Goal: Task Accomplishment & Management: Complete application form

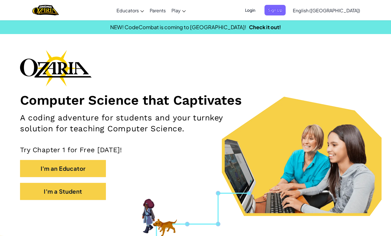
click at [259, 10] on span "Login" at bounding box center [250, 10] width 17 height 11
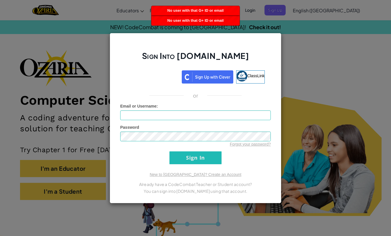
click at [304, 61] on div "Sign Into Ozaria.com ClassLink or Unknown Error Email or Username : Password Fo…" at bounding box center [195, 118] width 391 height 236
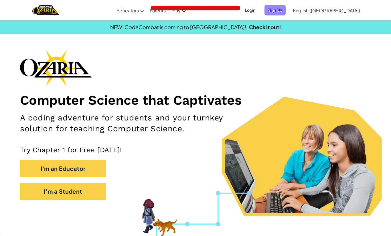
click at [286, 8] on span "Sign Up" at bounding box center [275, 10] width 21 height 11
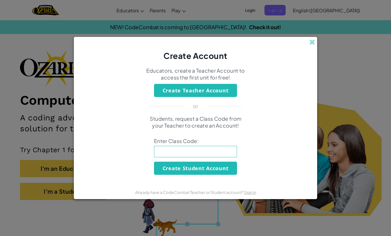
click at [231, 153] on input at bounding box center [195, 151] width 83 height 11
type input "D"
type input "BagSharpHelp"
click button "Create Student Account" at bounding box center [195, 168] width 83 height 13
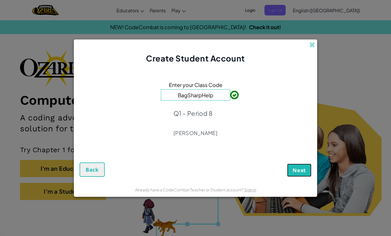
click at [297, 170] on span "Next" at bounding box center [299, 170] width 13 height 7
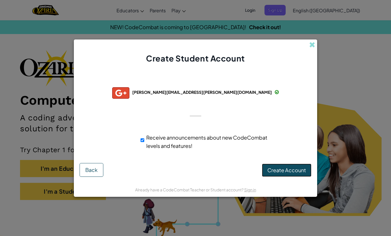
click at [299, 173] on button "Create Account" at bounding box center [287, 170] width 50 height 13
click at [300, 171] on button "Create Account" at bounding box center [287, 170] width 50 height 13
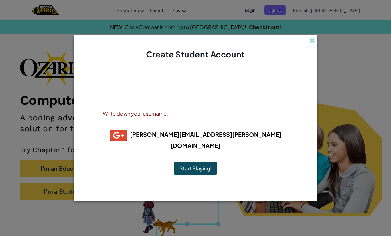
click at [198, 165] on button "Start Playing!" at bounding box center [195, 168] width 43 height 13
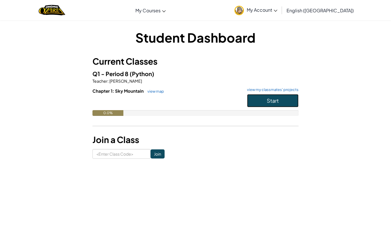
click at [260, 104] on button "Start" at bounding box center [273, 100] width 52 height 13
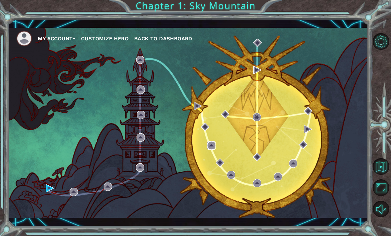
click at [214, 145] on img at bounding box center [211, 145] width 8 height 8
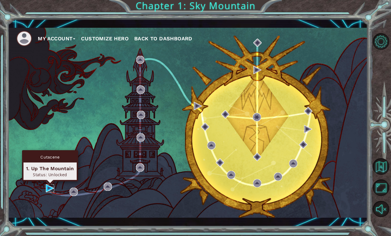
click at [50, 190] on img at bounding box center [50, 188] width 8 height 8
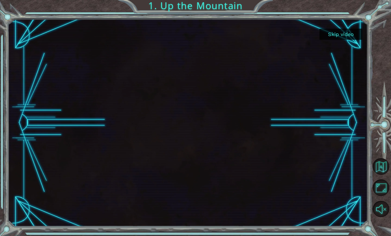
click at [268, 133] on div at bounding box center [188, 123] width 360 height 202
click at [188, 118] on div at bounding box center [188, 123] width 360 height 202
click at [279, 166] on div at bounding box center [188, 123] width 360 height 202
click at [213, 150] on div at bounding box center [188, 123] width 360 height 202
click at [345, 33] on button "Skip video" at bounding box center [341, 34] width 43 height 11
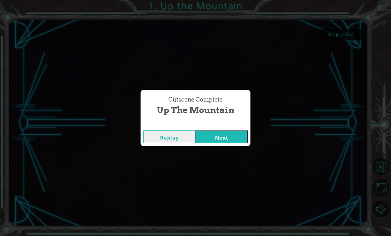
click at [165, 132] on button "Replay" at bounding box center [169, 137] width 52 height 13
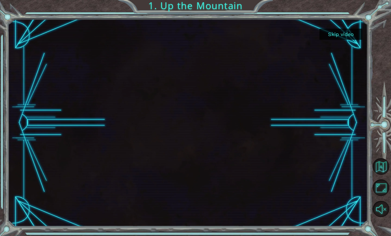
click at [205, 142] on div at bounding box center [188, 123] width 360 height 202
click at [183, 123] on div at bounding box center [188, 123] width 360 height 202
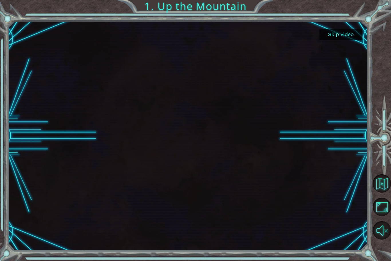
click at [199, 139] on div at bounding box center [188, 136] width 360 height 202
click at [199, 132] on div at bounding box center [188, 136] width 360 height 202
click at [179, 146] on div at bounding box center [188, 136] width 360 height 202
click at [192, 113] on div at bounding box center [188, 136] width 360 height 202
click at [178, 167] on div at bounding box center [188, 136] width 360 height 202
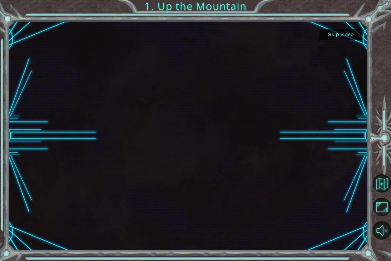
click at [181, 171] on div at bounding box center [188, 136] width 360 height 202
click at [185, 182] on div at bounding box center [188, 136] width 360 height 202
click at [350, 36] on button "Skip video" at bounding box center [341, 34] width 43 height 11
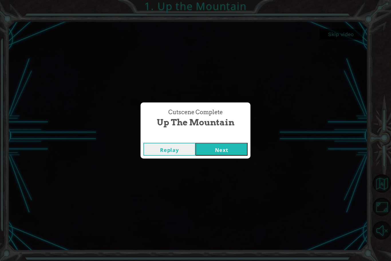
click at [223, 139] on div "Cutscene Complete" at bounding box center [196, 137] width 110 height 6
click at [225, 150] on button "Next" at bounding box center [222, 149] width 52 height 13
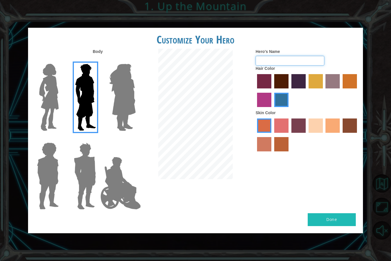
click at [306, 59] on input "Hero's Name" at bounding box center [290, 61] width 69 height 10
type input "A"
click at [280, 127] on label "froly skin color" at bounding box center [281, 126] width 14 height 14
click at [272, 135] on input "froly skin color" at bounding box center [272, 135] width 0 height 0
click at [269, 127] on label "sorbus skin color" at bounding box center [264, 126] width 14 height 14
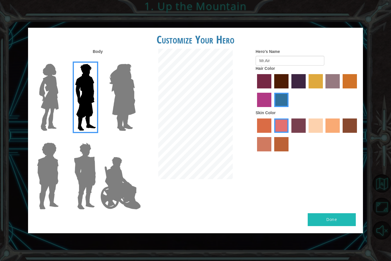
click at [255, 135] on input "sorbus skin color" at bounding box center [255, 135] width 0 height 0
click at [315, 127] on label "sandy beach skin color" at bounding box center [316, 126] width 14 height 14
click at [307, 135] on input "sandy beach skin color" at bounding box center [307, 135] width 0 height 0
click at [293, 85] on label "hot purple hair color" at bounding box center [298, 81] width 14 height 14
click at [289, 90] on input "hot purple hair color" at bounding box center [289, 90] width 0 height 0
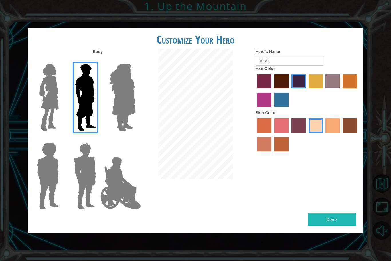
click at [281, 96] on label "lachmara hair color" at bounding box center [281, 100] width 14 height 14
click at [272, 109] on input "lachmara hair color" at bounding box center [272, 109] width 0 height 0
click at [292, 86] on label "hot purple hair color" at bounding box center [298, 81] width 14 height 14
click at [289, 90] on input "hot purple hair color" at bounding box center [289, 90] width 0 height 0
click at [295, 131] on label "tosca skin color" at bounding box center [298, 126] width 14 height 14
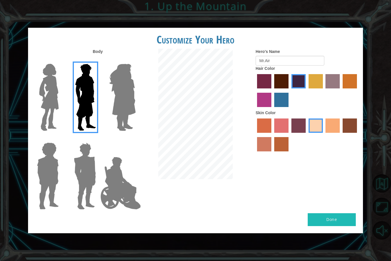
click at [289, 135] on input "tosca skin color" at bounding box center [289, 135] width 0 height 0
click at [317, 125] on label "sandy beach skin color" at bounding box center [316, 126] width 14 height 14
click at [307, 135] on input "sandy beach skin color" at bounding box center [307, 135] width 0 height 0
click at [301, 57] on input "Mr.Air" at bounding box center [290, 61] width 69 height 10
type input "M"
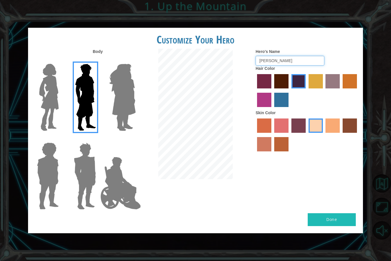
type input "Ted"
click at [282, 109] on div at bounding box center [307, 91] width 103 height 37
click at [281, 104] on label "lachmara hair color" at bounding box center [281, 100] width 14 height 14
click at [272, 109] on input "lachmara hair color" at bounding box center [272, 109] width 0 height 0
click at [298, 83] on label "hot purple hair color" at bounding box center [298, 81] width 14 height 14
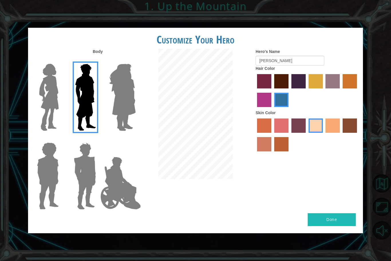
click at [289, 90] on input "hot purple hair color" at bounding box center [289, 90] width 0 height 0
click at [283, 126] on label "froly skin color" at bounding box center [281, 126] width 14 height 14
click at [272, 135] on input "froly skin color" at bounding box center [272, 135] width 0 height 0
click at [313, 127] on label "sandy beach skin color" at bounding box center [316, 126] width 14 height 14
click at [307, 135] on input "sandy beach skin color" at bounding box center [307, 135] width 0 height 0
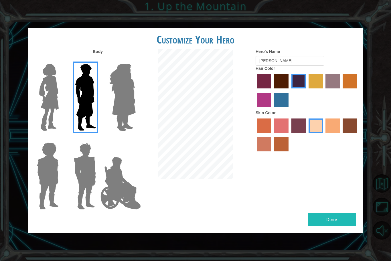
click at [115, 179] on img at bounding box center [120, 183] width 45 height 57
click at [135, 139] on input "Hero Jamie" at bounding box center [135, 139] width 0 height 0
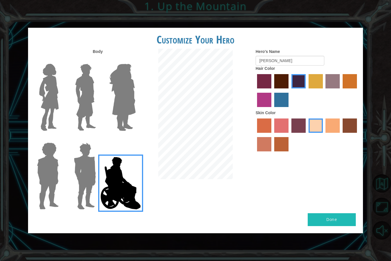
click at [127, 115] on img at bounding box center [122, 98] width 31 height 72
click at [135, 60] on input "Hero Amethyst" at bounding box center [135, 60] width 0 height 0
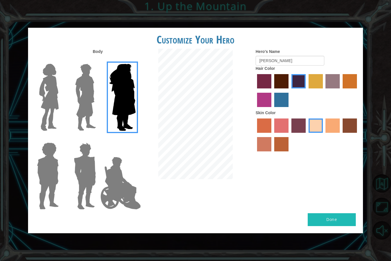
click at [78, 100] on img at bounding box center [85, 98] width 25 height 72
click at [98, 60] on input "Hero Lars" at bounding box center [98, 60] width 0 height 0
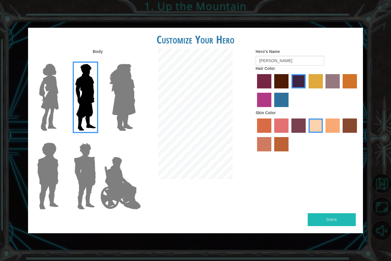
click at [113, 176] on img at bounding box center [120, 183] width 45 height 57
click at [135, 139] on input "Hero Jamie" at bounding box center [135, 139] width 0 height 0
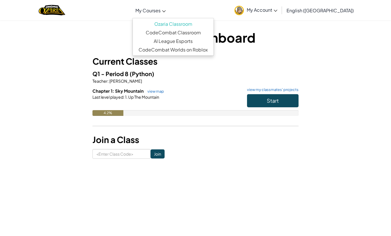
click at [169, 3] on link "My Courses" at bounding box center [151, 10] width 36 height 15
click at [214, 48] on link "CodeCombat Worlds on Roblox" at bounding box center [173, 50] width 81 height 9
click at [182, 35] on link "CodeCombat Classroom" at bounding box center [173, 32] width 81 height 9
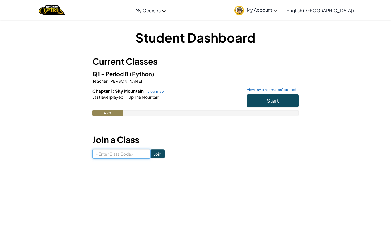
click at [122, 151] on input at bounding box center [121, 154] width 58 height 10
click at [289, 90] on link "view my classmates' projects" at bounding box center [271, 90] width 54 height 4
click at [274, 101] on span "Start" at bounding box center [273, 100] width 12 height 7
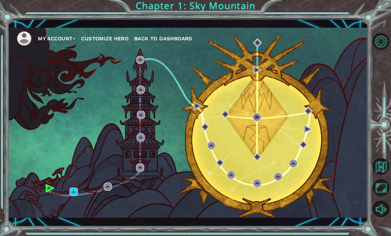
click at [77, 194] on img at bounding box center [74, 192] width 8 height 8
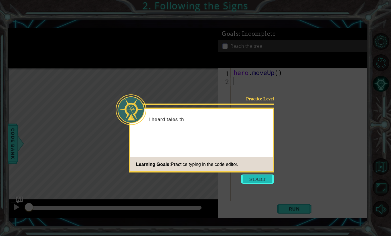
click at [268, 182] on button "Start" at bounding box center [257, 179] width 33 height 9
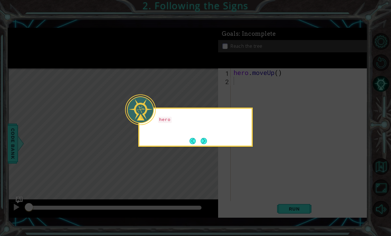
click at [260, 172] on icon at bounding box center [195, 118] width 391 height 236
click at [207, 144] on button "Next" at bounding box center [204, 141] width 6 height 6
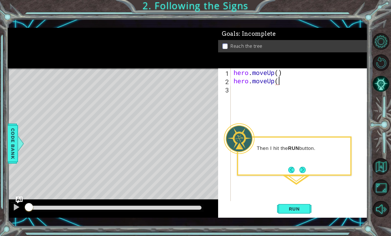
scroll to position [0, 2]
type textarea "hero.moveUp()"
click at [304, 202] on button "Run" at bounding box center [294, 209] width 34 height 15
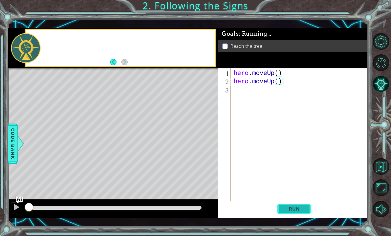
click at [305, 210] on span "Run" at bounding box center [294, 209] width 23 height 6
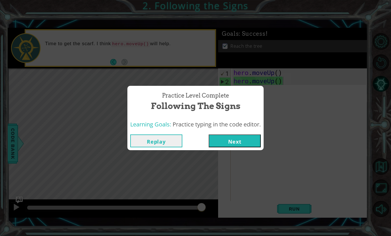
click at [256, 139] on button "Next" at bounding box center [235, 141] width 52 height 13
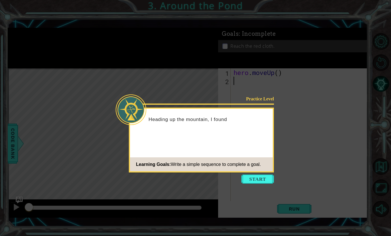
click at [306, 134] on icon at bounding box center [195, 118] width 391 height 236
click at [263, 182] on button "Start" at bounding box center [257, 179] width 33 height 9
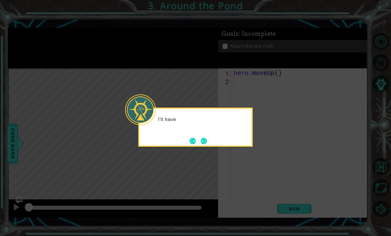
click at [266, 164] on icon at bounding box center [195, 118] width 391 height 236
click at [210, 144] on div "I'll have to go around the pond ." at bounding box center [195, 127] width 115 height 39
click at [206, 143] on button "Next" at bounding box center [204, 141] width 6 height 6
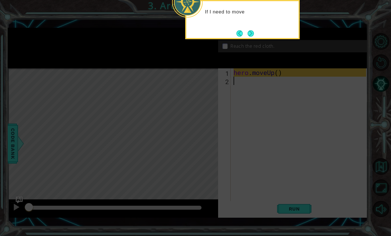
click at [268, 42] on icon at bounding box center [195, 47] width 391 height 377
click at [252, 33] on button "Next" at bounding box center [251, 33] width 6 height 6
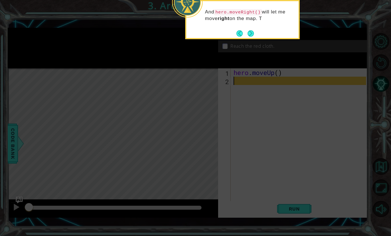
click at [256, 34] on div "And hero.moveRight() will let me move right on the map. T" at bounding box center [242, 19] width 115 height 39
click at [255, 31] on div "And hero.moveRight() will let me move right on the map. That'll get me" at bounding box center [242, 17] width 112 height 29
click at [258, 31] on div "And hero.moveRight() will let me move right on the map. That'll get me closer t…" at bounding box center [242, 21] width 112 height 36
click at [261, 32] on div "And hero.moveRight() will let me move right on the map. That'll get me closer t…" at bounding box center [242, 21] width 112 height 36
click at [257, 33] on div "And hero.moveRight() will let me move right on the map. That'll get me closer t…" at bounding box center [242, 21] width 112 height 36
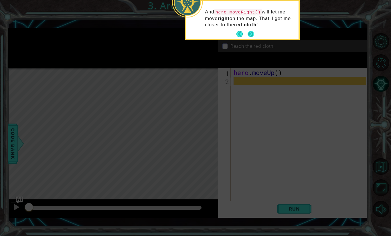
click at [250, 37] on button "Next" at bounding box center [251, 34] width 6 height 6
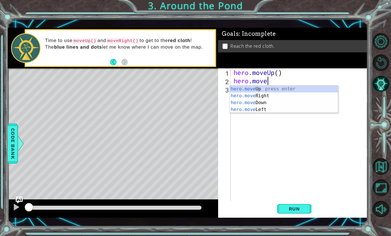
scroll to position [0, 1]
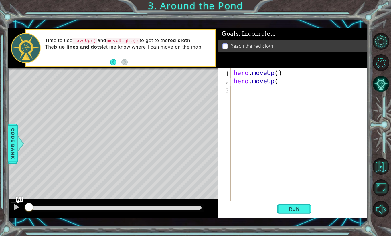
type textarea "hero.moveUp()"
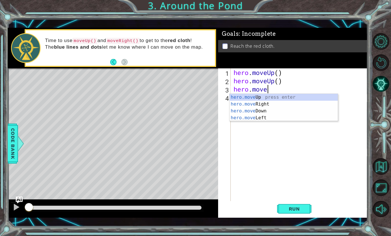
scroll to position [0, 1]
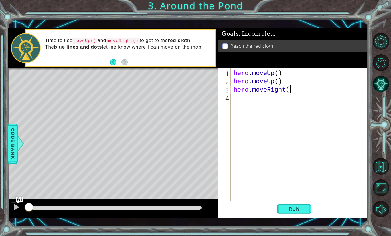
type textarea "hero.moveRight()"
click at [241, 99] on div "hero . moveUp ( ) hero . moveUp ( ) hero . moveRight ( )" at bounding box center [300, 142] width 137 height 149
click at [254, 84] on div "hero . moveUp ( ) hero . moveUp ( ) hero . moveRight ( )" at bounding box center [300, 142] width 137 height 149
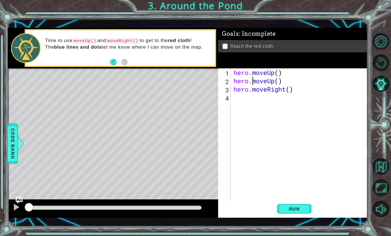
click at [254, 84] on div "hero . moveUp ( ) hero . moveUp ( ) hero . moveRight ( )" at bounding box center [300, 142] width 137 height 149
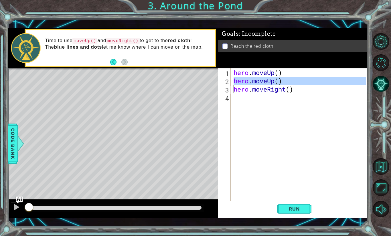
click at [254, 84] on div "hero . moveUp ( ) hero . moveUp ( ) hero . moveRight ( )" at bounding box center [300, 142] width 137 height 149
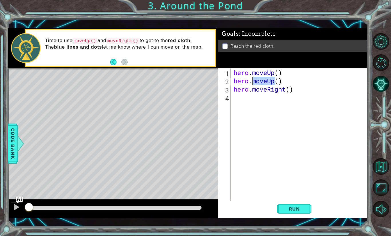
click at [254, 84] on div "hero . moveUp ( ) hero . moveUp ( ) hero . moveRight ( )" at bounding box center [300, 142] width 137 height 149
type textarea "hero.moveUp() hero.moveRight()"
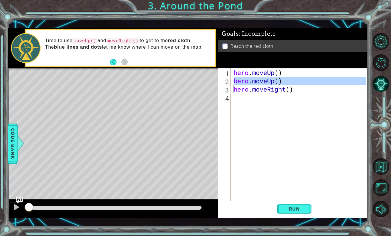
click at [254, 99] on div "hero . moveUp ( ) hero . moveUp ( ) hero . moveRight ( )" at bounding box center [300, 142] width 137 height 149
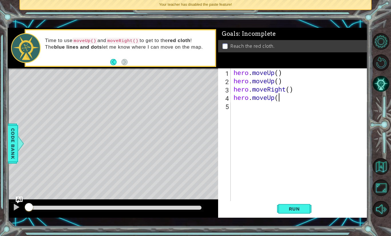
scroll to position [0, 2]
type textarea "hero.moveUp()"
click at [307, 211] on button "Run" at bounding box center [294, 209] width 34 height 15
click at [301, 215] on button "Run" at bounding box center [294, 209] width 34 height 15
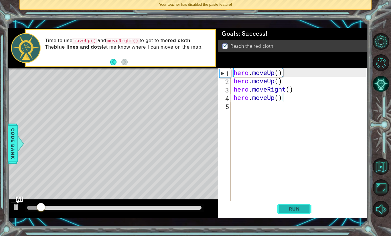
click at [301, 215] on button "Run" at bounding box center [294, 209] width 34 height 15
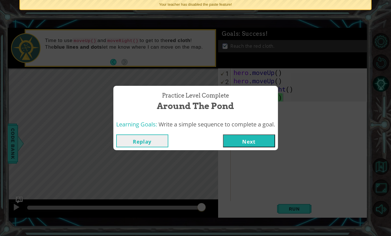
click at [268, 139] on button "Next" at bounding box center [249, 141] width 52 height 13
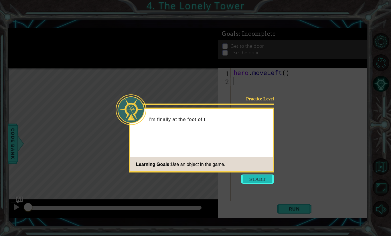
click at [267, 180] on button "Start" at bounding box center [257, 179] width 33 height 9
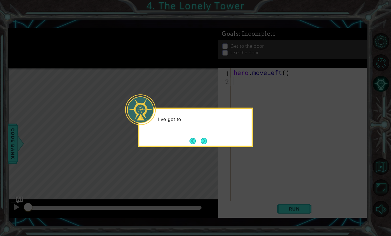
click at [283, 127] on icon at bounding box center [195, 118] width 391 height 236
click at [204, 133] on div "I've got to get t" at bounding box center [195, 122] width 112 height 23
click at [207, 140] on button "Next" at bounding box center [204, 141] width 6 height 6
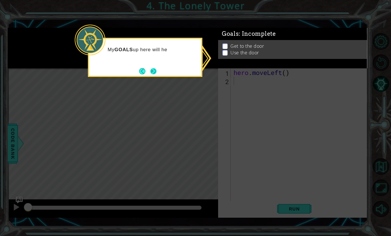
click at [153, 70] on button "Next" at bounding box center [153, 71] width 6 height 6
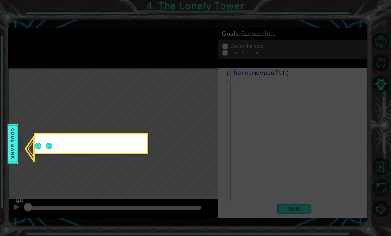
click at [153, 74] on icon at bounding box center [195, 118] width 391 height 236
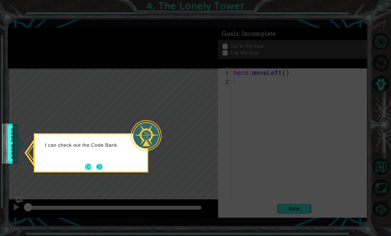
click at [97, 170] on button "Next" at bounding box center [99, 167] width 6 height 6
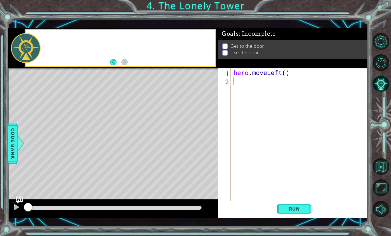
click at [99, 173] on div "Level Map" at bounding box center [140, 152] width 265 height 169
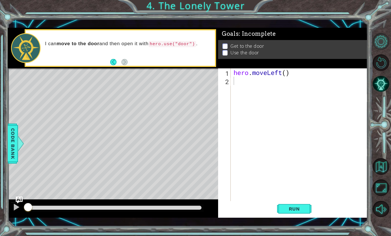
click at [382, 44] on button "Level Options" at bounding box center [381, 41] width 17 height 17
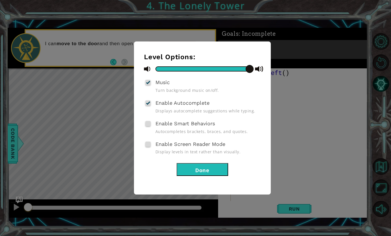
click at [223, 167] on button "Done" at bounding box center [203, 169] width 52 height 13
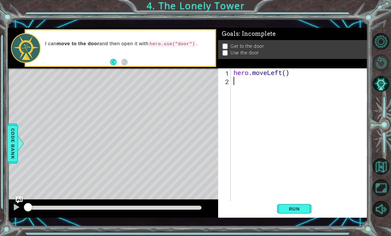
click at [382, 63] on button "Restart Level" at bounding box center [381, 62] width 17 height 17
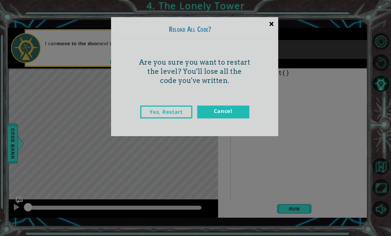
click at [276, 21] on div "×" at bounding box center [271, 23] width 13 height 17
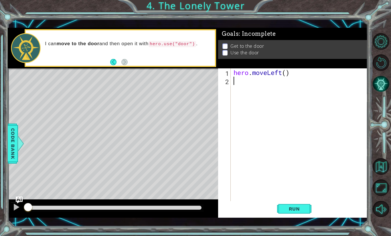
click at [381, 84] on button "AI Hint" at bounding box center [381, 84] width 17 height 17
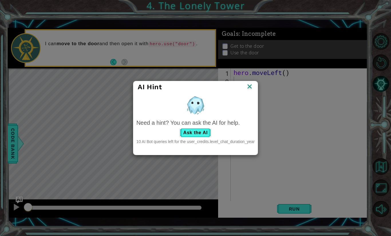
click at [253, 83] on img at bounding box center [249, 87] width 7 height 9
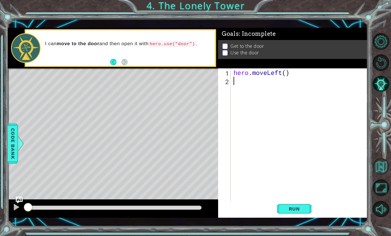
click at [380, 167] on button "Back to Map" at bounding box center [381, 166] width 17 height 17
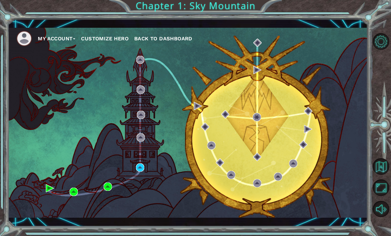
click at [124, 39] on button "Customize Hero" at bounding box center [105, 38] width 48 height 9
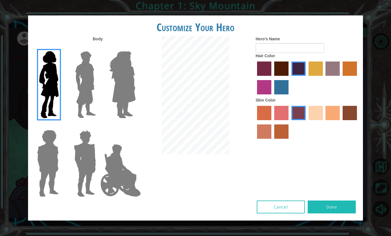
click at [93, 88] on img at bounding box center [85, 85] width 25 height 72
click at [98, 48] on input "Hero Lars" at bounding box center [98, 48] width 0 height 0
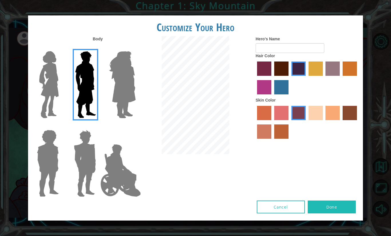
click at [319, 64] on label "tulip tree hair color" at bounding box center [316, 69] width 14 height 14
click at [307, 78] on input "tulip tree hair color" at bounding box center [307, 78] width 0 height 0
click at [318, 114] on label "sandy beach skin color" at bounding box center [316, 113] width 14 height 14
click at [307, 122] on input "sandy beach skin color" at bounding box center [307, 122] width 0 height 0
click at [296, 69] on label "hot purple hair color" at bounding box center [298, 69] width 14 height 14
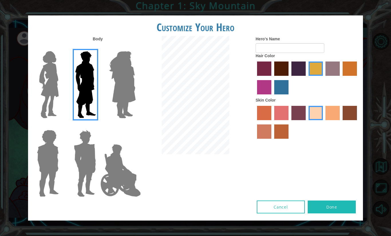
click at [289, 78] on input "hot purple hair color" at bounding box center [289, 78] width 0 height 0
click at [344, 213] on button "Done" at bounding box center [332, 207] width 48 height 13
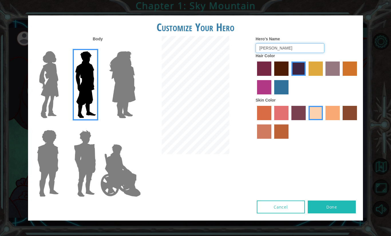
type input "Ted"
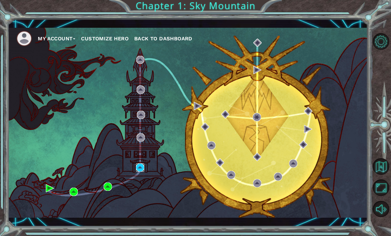
click at [136, 168] on img at bounding box center [140, 167] width 8 height 8
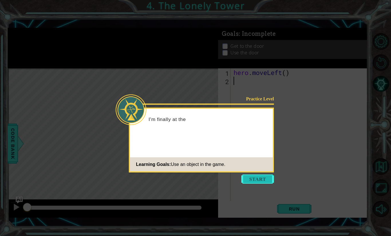
click at [255, 186] on icon at bounding box center [195, 118] width 391 height 236
click at [261, 183] on button "Start" at bounding box center [257, 179] width 33 height 9
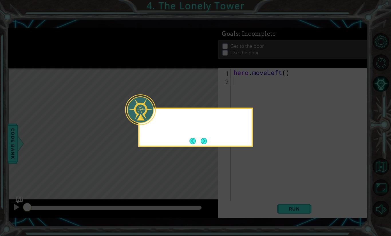
click at [260, 181] on icon at bounding box center [195, 118] width 391 height 236
click at [253, 127] on icon at bounding box center [195, 118] width 391 height 236
click at [201, 148] on icon at bounding box center [195, 118] width 391 height 236
click at [204, 148] on icon at bounding box center [195, 118] width 391 height 236
click at [202, 143] on button "Next" at bounding box center [204, 141] width 6 height 6
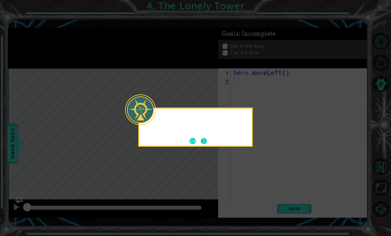
click at [202, 140] on button "Next" at bounding box center [204, 141] width 6 height 6
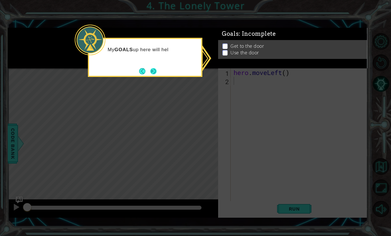
click at [154, 69] on button "Next" at bounding box center [153, 71] width 6 height 6
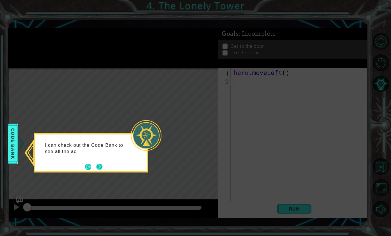
click at [102, 167] on button "Next" at bounding box center [99, 167] width 6 height 6
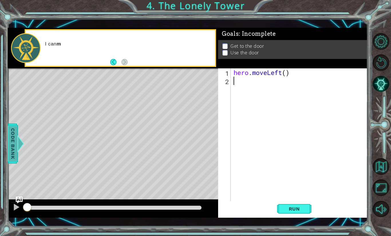
click at [12, 134] on span "Code Bank" at bounding box center [12, 143] width 9 height 35
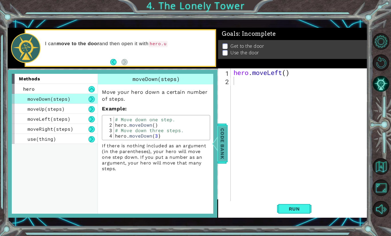
click at [224, 132] on span "Code Bank" at bounding box center [222, 143] width 9 height 35
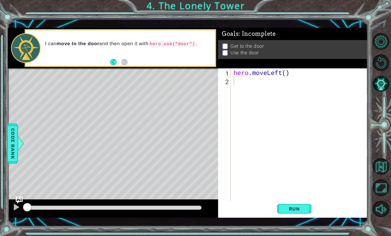
click at [264, 77] on div "hero . moveLeft ( )" at bounding box center [300, 142] width 137 height 149
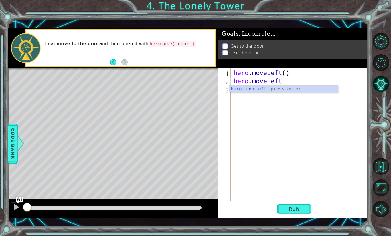
scroll to position [0, 2]
type textarea "hero.moveLeft()"
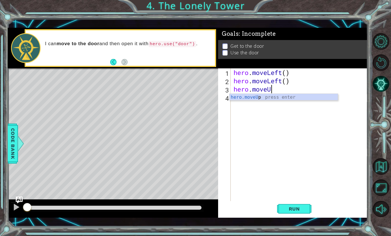
scroll to position [0, 1]
type textarea "hero.moveUp()"
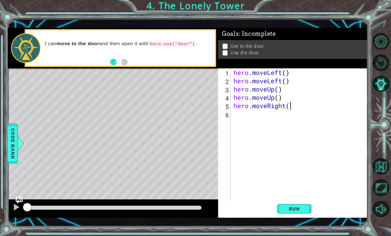
scroll to position [0, 2]
type textarea "hero.moveRight()"
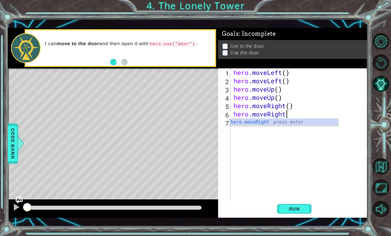
type textarea "hero.moveRight()"
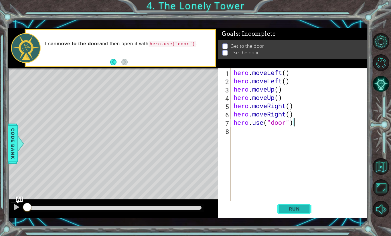
type textarea "hero.use("door")"
click at [307, 214] on button "Run" at bounding box center [294, 209] width 34 height 15
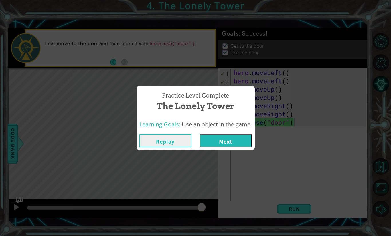
click at [219, 143] on button "Next" at bounding box center [226, 141] width 52 height 13
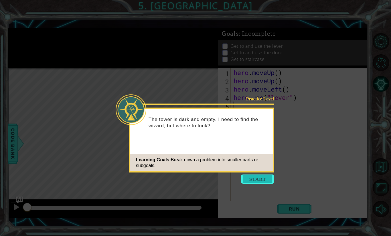
click at [265, 175] on button "Start" at bounding box center [257, 179] width 33 height 9
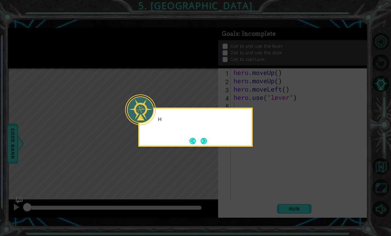
click at [265, 134] on icon at bounding box center [195, 118] width 391 height 236
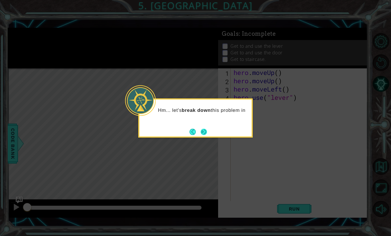
click at [201, 135] on button "Next" at bounding box center [204, 132] width 6 height 6
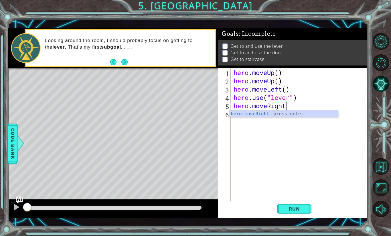
scroll to position [0, 2]
type textarea "hero.moveRight()"
click at [254, 105] on div "hero . moveUp ( ) hero . moveUp ( ) hero . moveLeft ( ) hero . use ( "lever" ) …" at bounding box center [300, 142] width 137 height 149
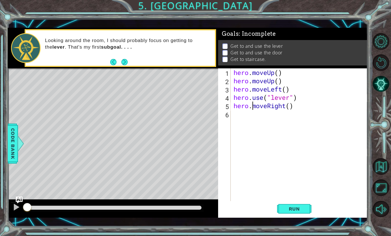
click at [254, 105] on div "hero . moveUp ( ) hero . moveUp ( ) hero . moveLeft ( ) hero . use ( "lever" ) …" at bounding box center [300, 142] width 137 height 149
click at [247, 114] on div "hero . moveUp ( ) hero . moveUp ( ) hero . moveLeft ( ) hero . use ( "lever" ) …" at bounding box center [300, 142] width 137 height 149
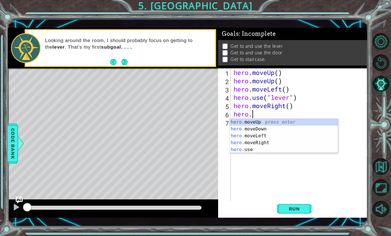
type textarea "hero"
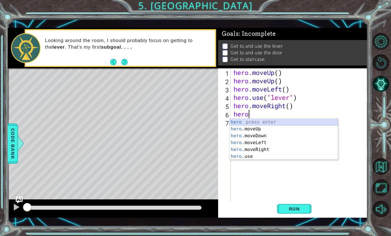
click at [259, 121] on div "hero press enter hero .moveUp press enter hero .moveDown press enter hero .move…" at bounding box center [284, 146] width 108 height 55
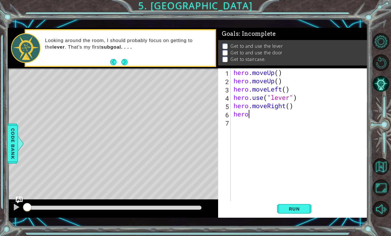
scroll to position [0, 0]
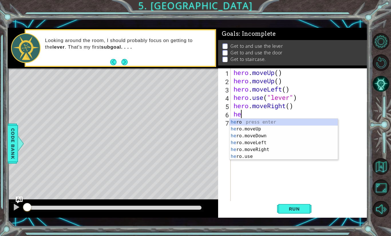
type textarea "h"
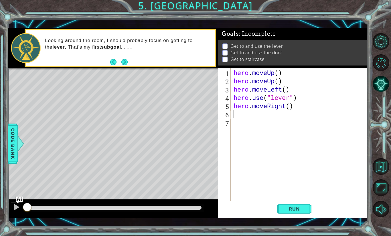
type textarea "1"
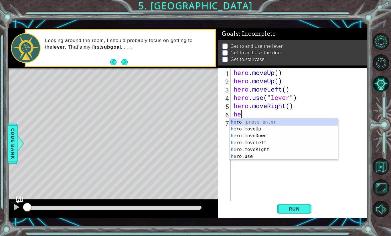
type textarea "h"
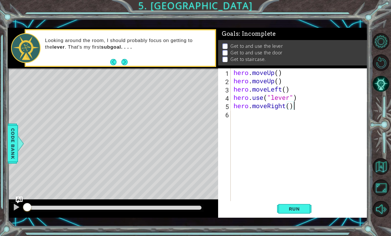
click at [278, 74] on div "hero . moveUp ( ) hero . moveUp ( ) hero . moveLeft ( ) hero . use ( "lever" ) …" at bounding box center [300, 142] width 137 height 149
click at [238, 80] on div "hero . moveUp ( 2 ) hero . moveUp ( ) hero . moveLeft ( ) hero . use ( "lever" …" at bounding box center [300, 142] width 137 height 149
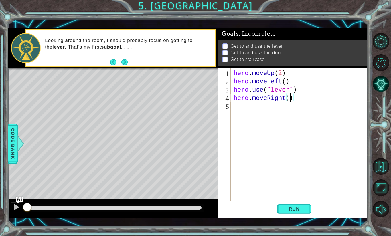
click at [291, 99] on div "hero . moveUp ( 2 ) hero . moveLeft ( ) hero . use ( "lever" ) hero . moveRight…" at bounding box center [300, 142] width 137 height 149
type textarea "hero.moveRight(3)"
type textarea "hero.use("door")"
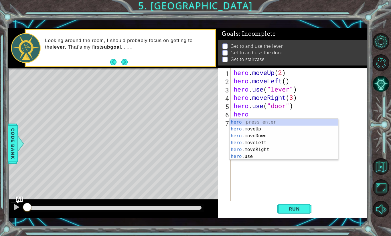
type textarea "hero."
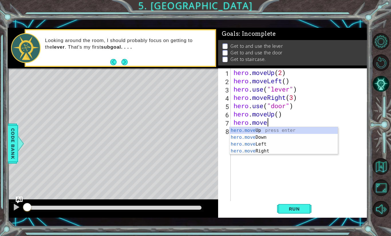
scroll to position [0, 1]
type textarea "hero.moveLe"
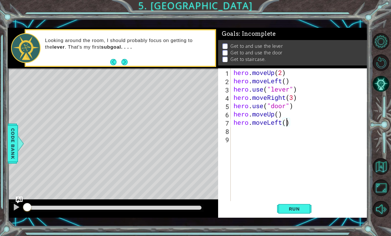
type textarea "hero.moveLeft(4)"
click at [304, 211] on span "Run" at bounding box center [294, 209] width 23 height 6
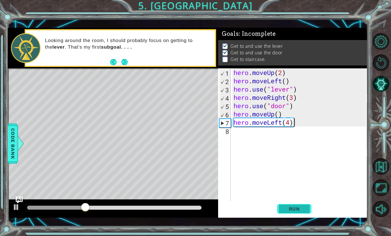
click at [307, 209] on button "Run" at bounding box center [294, 209] width 34 height 15
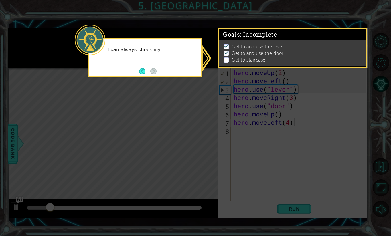
click at [167, 119] on icon at bounding box center [195, 118] width 391 height 236
click at [248, 78] on icon at bounding box center [195, 118] width 391 height 236
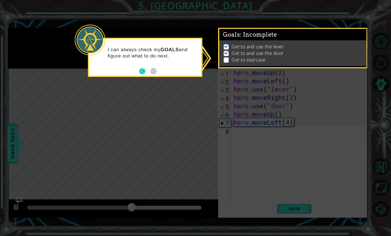
click at [143, 70] on button "Back" at bounding box center [144, 71] width 11 height 6
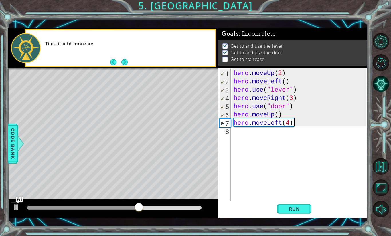
click at [286, 129] on div "hero . moveUp ( 2 ) hero . moveLeft ( ) hero . use ( "lever" ) hero . moveRight…" at bounding box center [300, 142] width 137 height 149
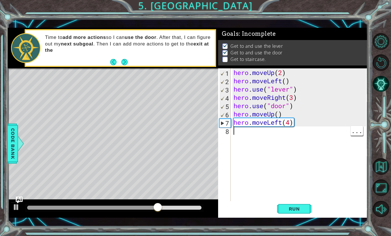
click at [281, 113] on div "hero . moveUp ( 2 ) hero . moveLeft ( ) hero . use ( "lever" ) hero . moveRight…" at bounding box center [300, 142] width 137 height 149
click at [279, 113] on div "hero . moveUp ( 2 ) hero . moveLeft ( ) hero . use ( "lever" ) hero . moveRight…" at bounding box center [300, 142] width 137 height 149
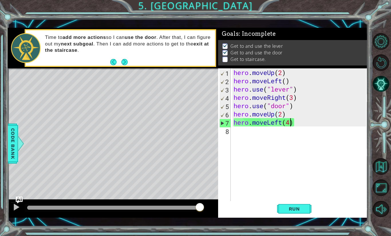
click at [289, 125] on div "hero . moveUp ( 2 ) hero . moveLeft ( ) hero . use ( "lever" ) hero . moveRight…" at bounding box center [300, 142] width 137 height 149
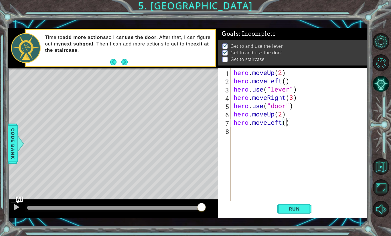
scroll to position [0, 2]
type textarea "hero.moveLeft(3)"
click at [276, 131] on div "hero . moveUp ( 2 ) hero . moveLeft ( ) hero . use ( "lever" ) hero . moveRight…" at bounding box center [300, 142] width 137 height 149
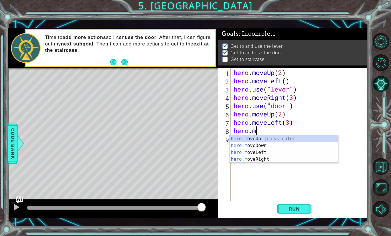
type textarea "hero.mo"
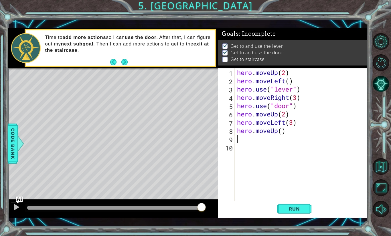
type textarea "hero.moveUp()"
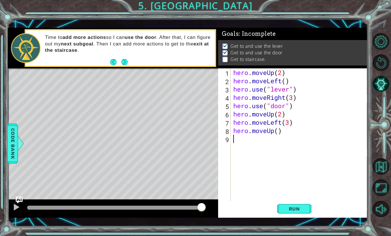
type textarea "hero.moveUp()"
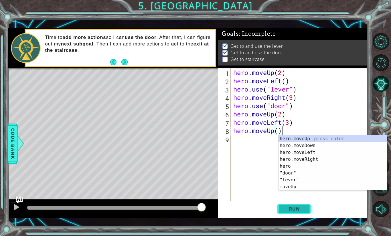
click at [303, 213] on button "Run" at bounding box center [294, 209] width 34 height 15
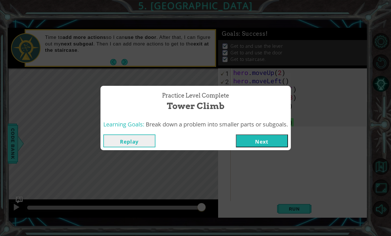
click at [270, 146] on button "Next" at bounding box center [262, 141] width 52 height 13
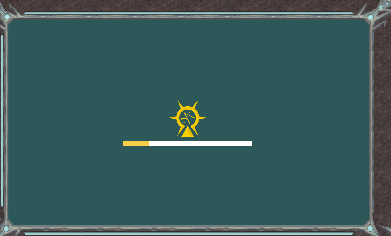
click at [268, 142] on div "Goals Error loading from server. Try refreshing the page. You'll need to join a…" at bounding box center [195, 118] width 391 height 236
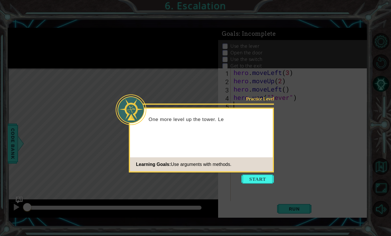
click at [256, 148] on div "Practice Level One more level up the tower. Le Learning Goals: Use arguments wi…" at bounding box center [201, 140] width 145 height 65
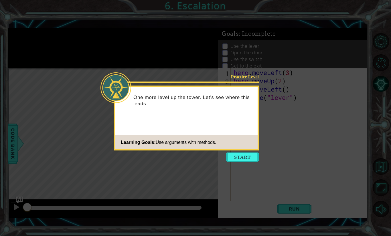
click at [248, 143] on footer "Learning Goals: Use arguments with methods." at bounding box center [186, 142] width 143 height 14
click at [255, 156] on button "Start" at bounding box center [242, 157] width 33 height 9
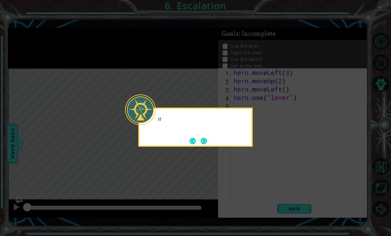
click at [253, 155] on icon at bounding box center [195, 118] width 391 height 236
click at [207, 141] on button "Next" at bounding box center [204, 141] width 6 height 6
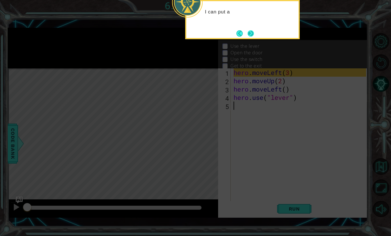
click at [251, 31] on button "Next" at bounding box center [251, 33] width 6 height 6
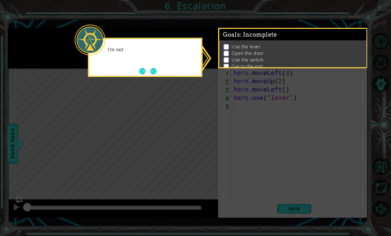
click at [250, 91] on icon at bounding box center [195, 118] width 391 height 236
click at [153, 84] on icon at bounding box center [195, 118] width 391 height 236
click at [161, 68] on div "I'm not sure where the exit is, but I can" at bounding box center [145, 55] width 112 height 29
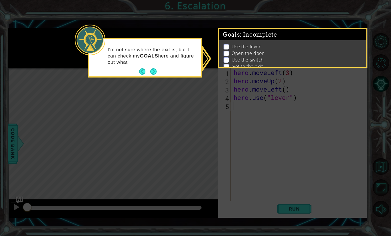
click at [160, 71] on div "I'm not sure where the exit is, but I can check my GOALS here and figure out wh…" at bounding box center [145, 58] width 112 height 35
click at [160, 80] on icon at bounding box center [195, 118] width 391 height 236
click at [156, 72] on button "Next" at bounding box center [153, 71] width 6 height 6
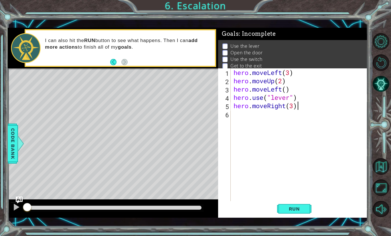
scroll to position [0, 3]
type textarea "hero.moveRight(3)"
click at [301, 210] on span "Run" at bounding box center [294, 209] width 23 height 6
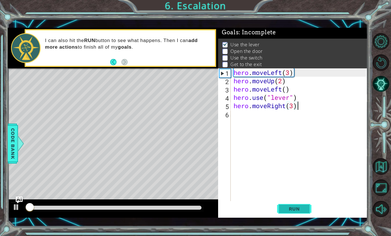
scroll to position [2, 0]
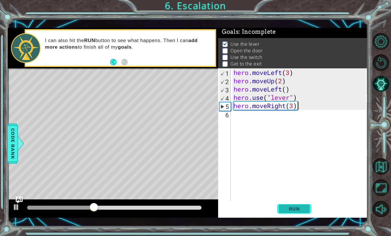
click at [299, 206] on button "Run" at bounding box center [294, 209] width 34 height 15
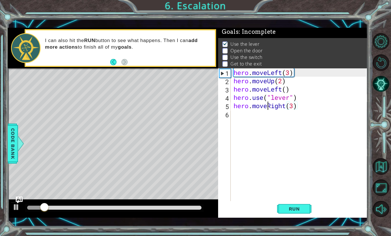
click at [269, 109] on div "hero . moveLeft ( 3 ) hero . moveUp ( 2 ) hero . moveLeft ( ) hero . use ( "lev…" at bounding box center [300, 142] width 137 height 149
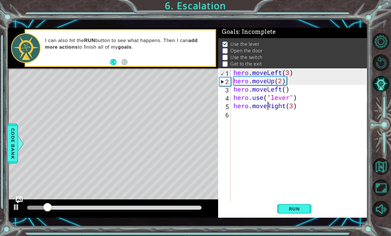
click at [273, 121] on div "hero . moveLeft ( 3 ) hero . moveUp ( 2 ) hero . moveLeft ( ) hero . use ( "lev…" at bounding box center [300, 142] width 137 height 149
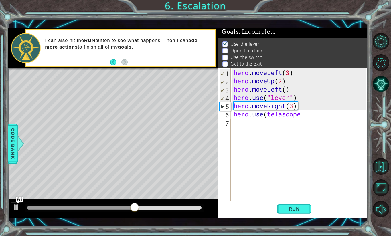
scroll to position [0, 3]
type textarea "hero.use("telascope""
click at [305, 211] on span "Run" at bounding box center [294, 209] width 23 height 6
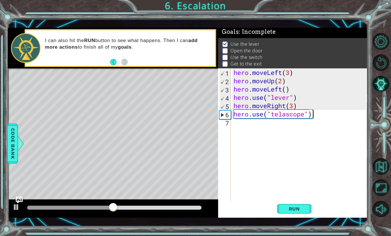
click at [298, 110] on div "hero . moveLeft ( 3 ) hero . moveUp ( 2 ) hero . moveLeft ( ) hero . use ( "lev…" at bounding box center [300, 142] width 137 height 149
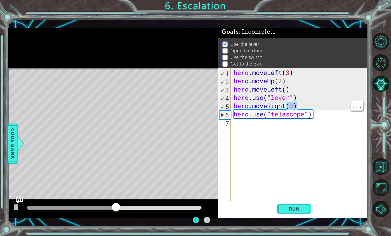
type textarea "hero.use("telascope")"
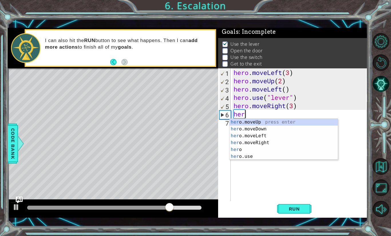
scroll to position [0, 0]
type textarea "h"
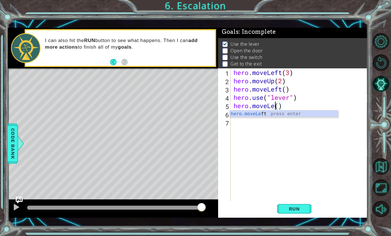
scroll to position [0, 2]
click at [303, 111] on div "hero.moveLeft press enter" at bounding box center [284, 114] width 108 height 6
type textarea "hero.moveLeft()"
type textarea "hero.use("door")"
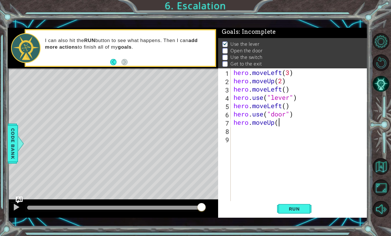
scroll to position [0, 2]
type textarea "hero.moveUp(2)"
type textarea "hero.moveRight(2)"
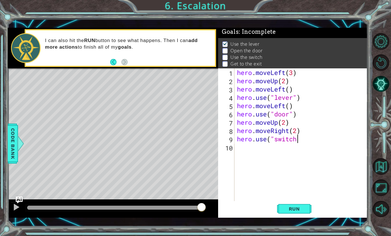
scroll to position [0, 3]
type textarea "hero.use("switch")"
type textarea "hero.moveRight()"
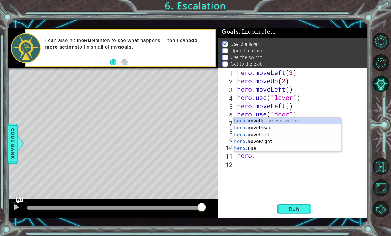
scroll to position [0, 1]
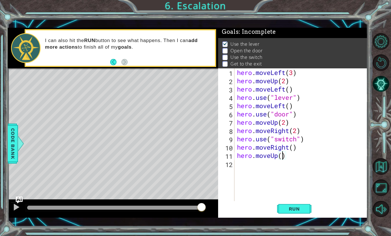
type textarea "hero.moveUp()"
click at [315, 204] on div "Run" at bounding box center [294, 209] width 149 height 15
click at [309, 211] on button "Run" at bounding box center [294, 209] width 34 height 15
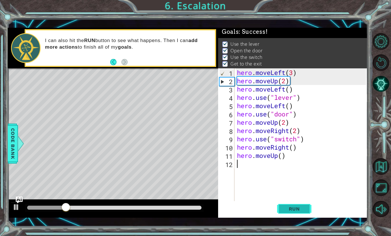
scroll to position [0, 0]
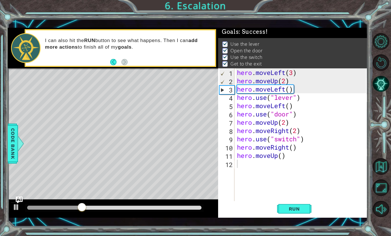
click at [159, 210] on div at bounding box center [114, 208] width 179 height 8
click at [159, 210] on div at bounding box center [114, 208] width 174 height 4
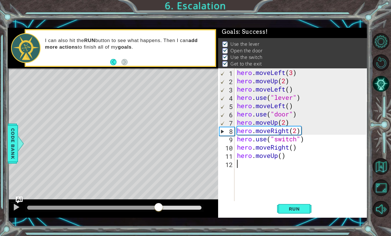
click at [192, 204] on div at bounding box center [114, 208] width 179 height 8
click at [195, 207] on div at bounding box center [114, 208] width 174 height 4
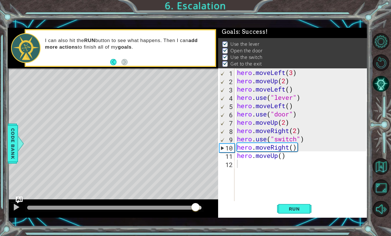
click at [200, 202] on div at bounding box center [113, 209] width 210 height 18
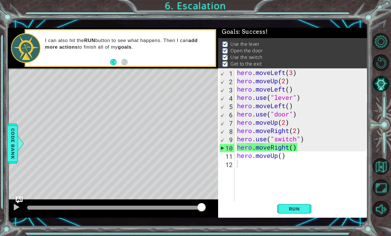
drag, startPoint x: 196, startPoint y: 208, endPoint x: 220, endPoint y: 206, distance: 23.8
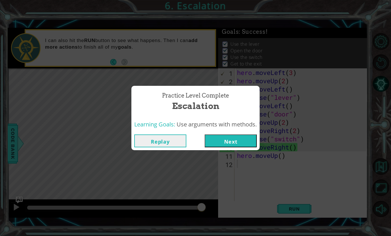
click at [224, 137] on button "Next" at bounding box center [231, 141] width 52 height 13
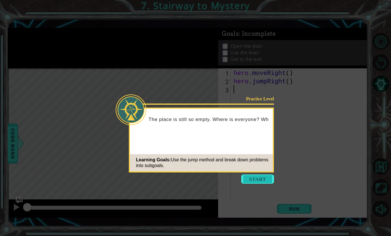
click at [267, 180] on button "Start" at bounding box center [257, 179] width 33 height 9
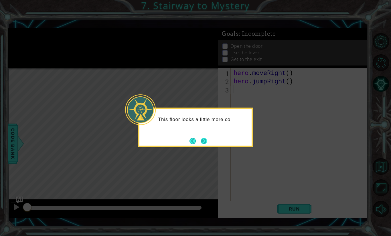
click at [203, 138] on button "Next" at bounding box center [204, 141] width 6 height 6
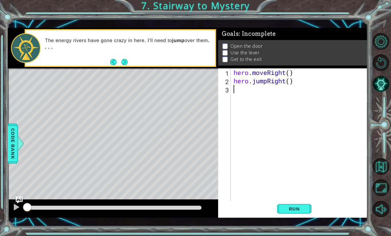
click at [268, 78] on div "hero . moveRight ( ) hero . jumpRight ( )" at bounding box center [300, 142] width 137 height 149
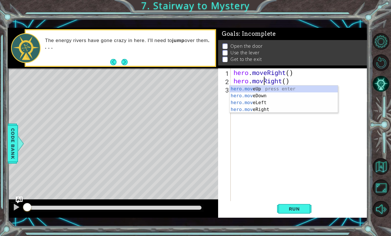
type textarea "hero.moveRight()"
click at [299, 200] on div "hero . moveRight ( ) hero . moveRight ( )" at bounding box center [300, 142] width 137 height 149
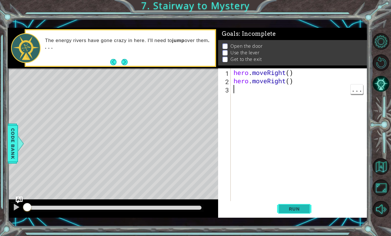
click at [307, 209] on button "Run" at bounding box center [294, 209] width 34 height 15
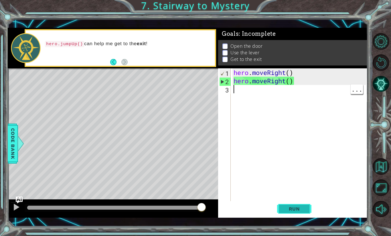
click at [303, 209] on span "Run" at bounding box center [294, 209] width 23 height 6
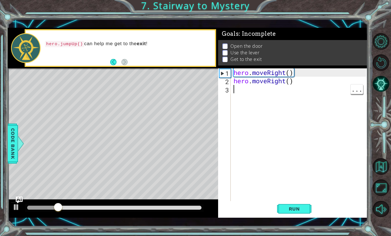
click at [262, 81] on div "hero . moveRight ( ) hero . moveRight ( )" at bounding box center [300, 142] width 137 height 149
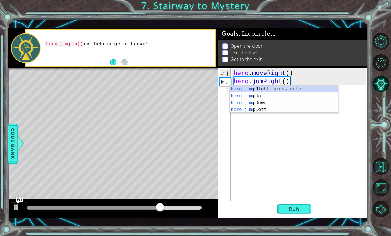
scroll to position [0, 1]
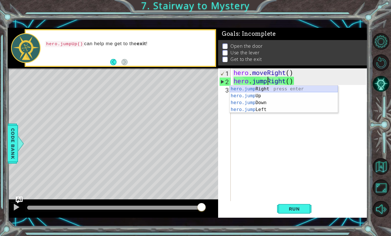
click at [280, 87] on div "hero.jump Right press enter hero.jump Up press enter hero.jump Down press enter…" at bounding box center [284, 106] width 108 height 41
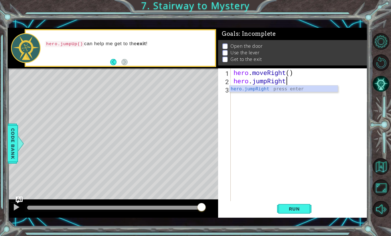
scroll to position [0, 2]
click at [290, 80] on div "hero . moveRight ( ) hero . jumpRight ( )" at bounding box center [300, 142] width 137 height 149
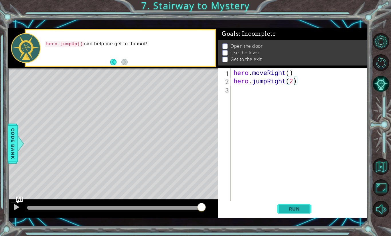
click at [292, 208] on span "Run" at bounding box center [294, 209] width 23 height 6
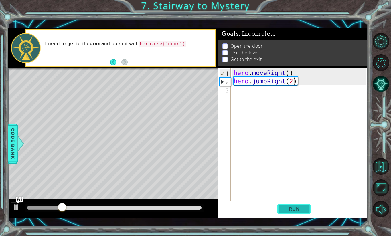
click at [291, 209] on span "Run" at bounding box center [294, 209] width 23 height 6
click at [290, 205] on button "Run" at bounding box center [294, 209] width 34 height 15
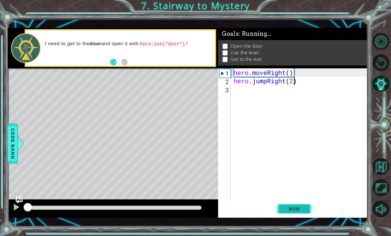
click at [293, 205] on button "Run" at bounding box center [294, 209] width 34 height 15
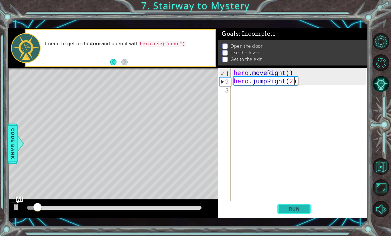
click at [293, 206] on button "Run" at bounding box center [294, 209] width 34 height 15
click at [283, 70] on div "hero . moveRight ( ) hero . jumpRight ( 2 )" at bounding box center [300, 142] width 137 height 149
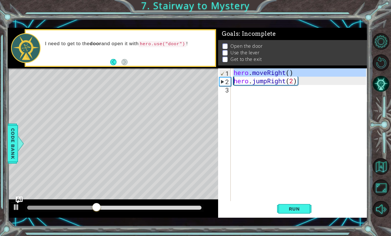
click at [297, 70] on div "hero . moveRight ( ) hero . jumpRight ( 2 )" at bounding box center [300, 142] width 137 height 149
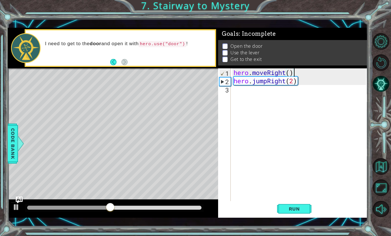
click at [293, 80] on div "hero . moveRight ( ) hero . jumpRight ( 2 )" at bounding box center [300, 142] width 137 height 149
type textarea "hero.jumpRight()"
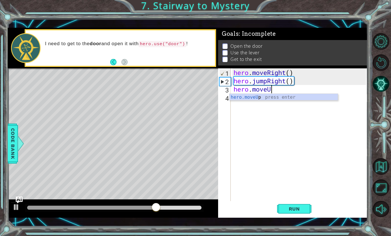
scroll to position [0, 1]
type textarea "hero.moveUp(1)"
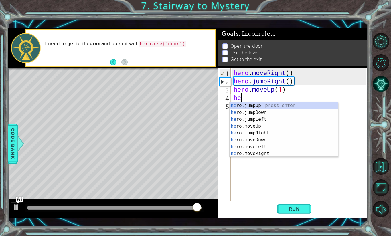
type textarea "hero"
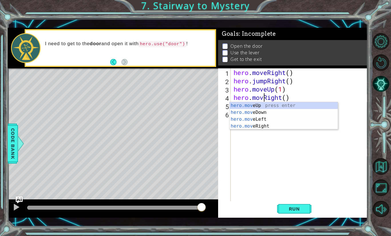
type textarea "hero.moveRight()"
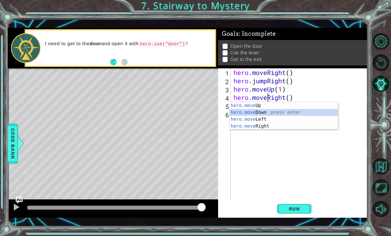
click at [301, 98] on div "hero . moveRight ( ) hero . jumpRight ( ) hero . moveUp ( 1 ) hero . moveRight …" at bounding box center [300, 142] width 137 height 149
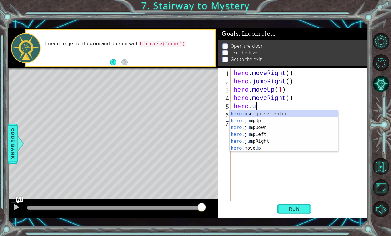
scroll to position [0, 1]
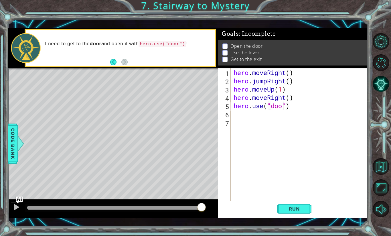
type textarea "hero.use("door")"
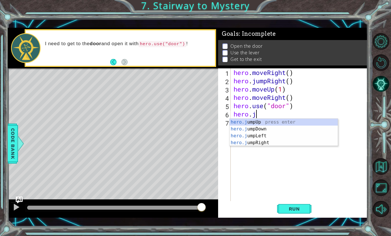
type textarea "hero.jum"
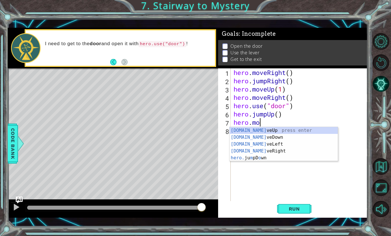
scroll to position [0, 1]
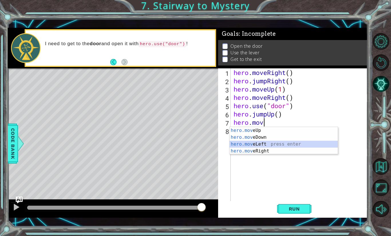
type textarea "hero.moveLeft(1)"
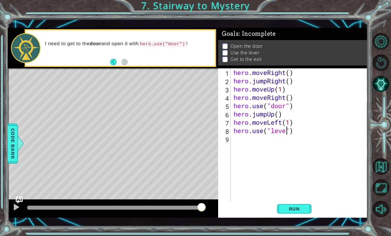
type textarea "hero.use("lever")"
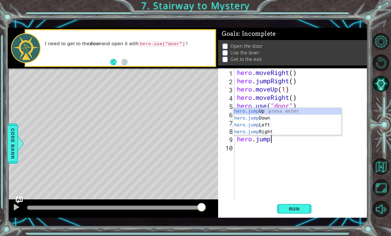
scroll to position [0, 1]
type textarea "hero.jumple"
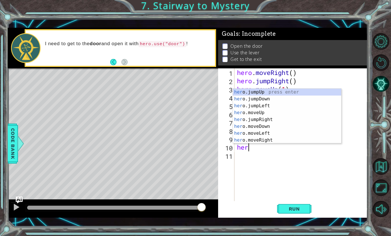
scroll to position [0, 0]
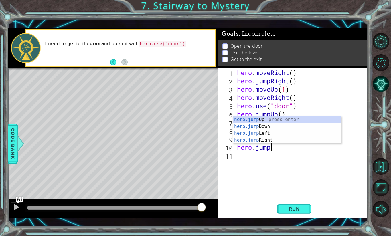
type textarea "hero.jumpu"
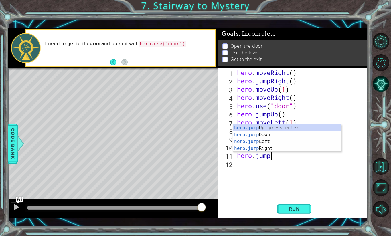
scroll to position [0, 1]
type textarea "hero.jumpr"
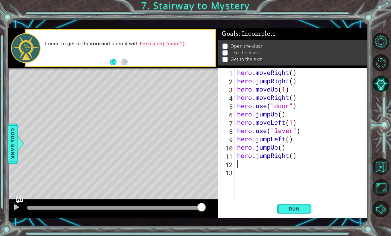
scroll to position [0, 0]
click at [292, 201] on div "1 2 3 4 5 6 7 8 9 10 11 12 13 hero . moveRight ( ) hero . jumpRight ( ) hero . …" at bounding box center [292, 142] width 149 height 149
click at [293, 205] on button "Run" at bounding box center [294, 209] width 34 height 15
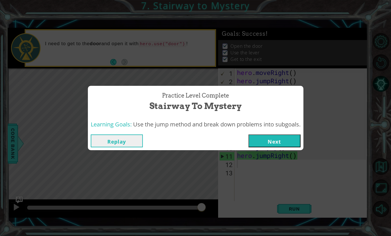
click at [270, 137] on button "Next" at bounding box center [275, 141] width 52 height 13
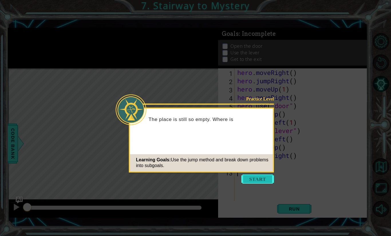
click at [261, 178] on button "Start" at bounding box center [257, 179] width 33 height 9
click at [261, 178] on icon at bounding box center [195, 118] width 391 height 236
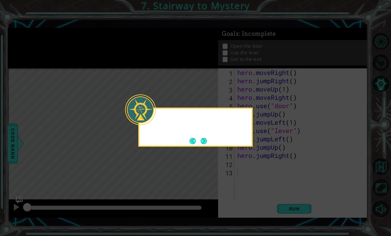
click at [261, 178] on icon at bounding box center [195, 118] width 391 height 236
click at [205, 138] on button "Next" at bounding box center [204, 141] width 6 height 6
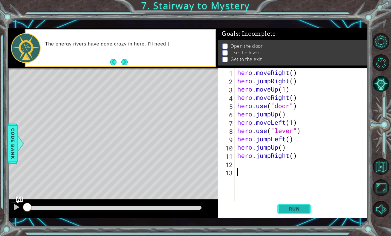
click at [306, 204] on button "Run" at bounding box center [294, 209] width 34 height 15
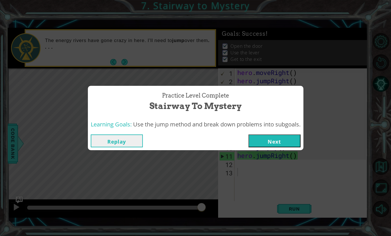
click at [291, 138] on button "Next" at bounding box center [275, 141] width 52 height 13
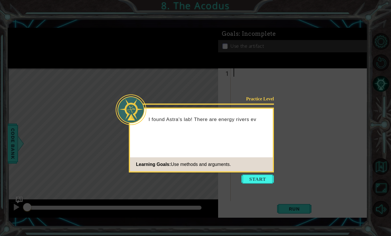
click at [249, 179] on button "Start" at bounding box center [257, 179] width 33 height 9
click at [250, 182] on div at bounding box center [300, 142] width 137 height 149
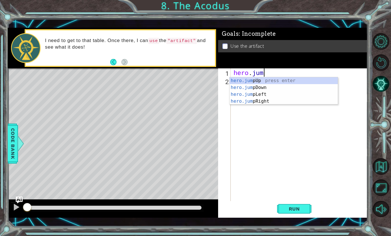
type textarea "hero.jump"
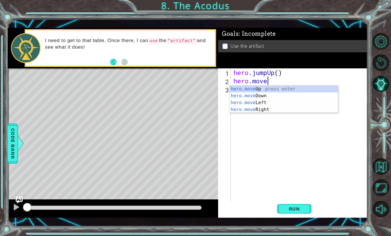
scroll to position [0, 1]
type textarea "hero.moveLeft(1)"
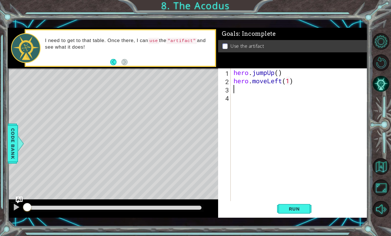
scroll to position [0, 0]
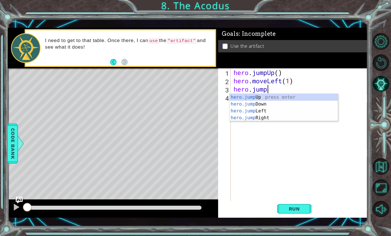
type textarea "hero.jumpd"
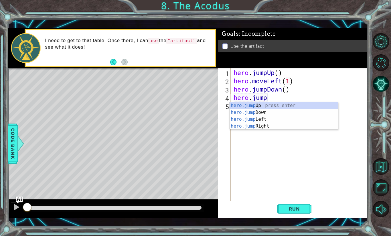
scroll to position [0, 1]
type textarea "hero.jumple"
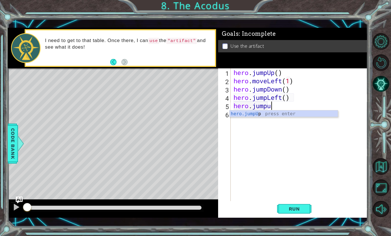
type textarea "hero.jumpup"
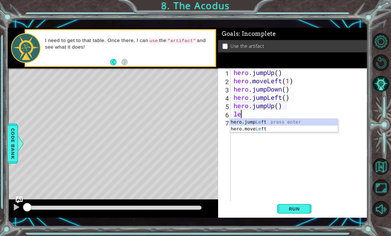
type textarea "l"
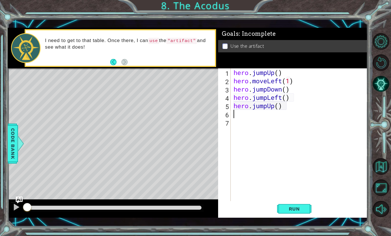
type textarea "m"
type textarea "hero.moveRight(1)"
click at [309, 211] on button "Run" at bounding box center [294, 209] width 34 height 15
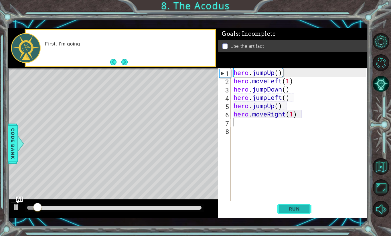
click at [311, 213] on button "Run" at bounding box center [294, 209] width 34 height 15
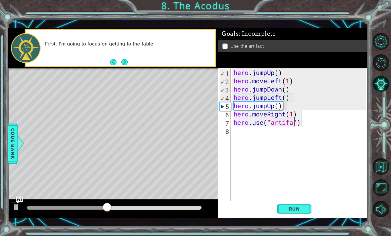
scroll to position [0, 3]
type textarea "hero.use("artifact")"
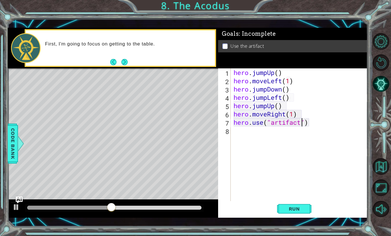
scroll to position [0, 0]
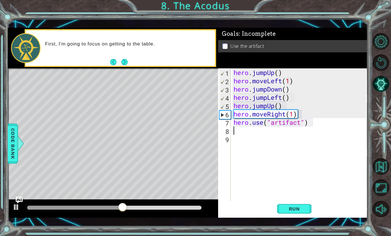
click at [308, 217] on div "1 2 3 4 5 6 7 8 9 hero . jumpUp ( ) hero . moveLeft ( 1 ) hero . jumpDown ( ) h…" at bounding box center [292, 142] width 149 height 149
click at [305, 213] on button "Run" at bounding box center [294, 209] width 34 height 15
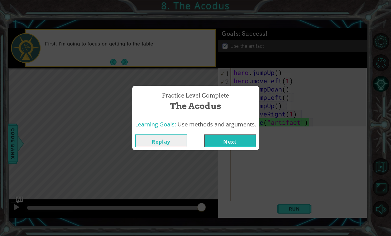
click at [244, 139] on button "Next" at bounding box center [230, 141] width 52 height 13
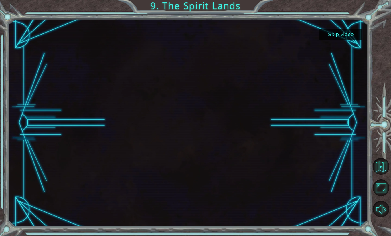
click at [347, 34] on button "Skip video" at bounding box center [341, 34] width 43 height 11
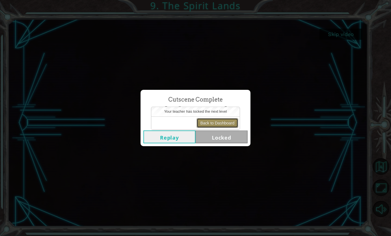
click at [216, 125] on button "Back to Dashboard" at bounding box center [218, 123] width 42 height 10
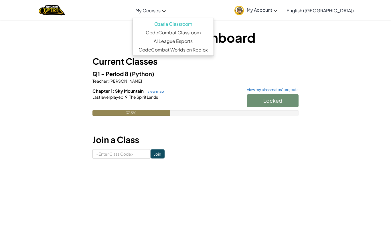
click at [161, 9] on span "My Courses" at bounding box center [147, 10] width 25 height 6
click at [255, 102] on div "Locked" at bounding box center [269, 102] width 57 height 16
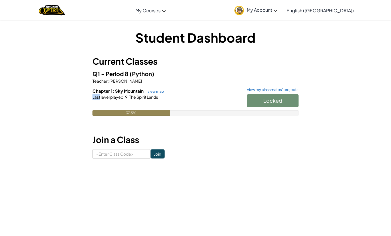
click at [255, 102] on div "Locked" at bounding box center [269, 102] width 57 height 16
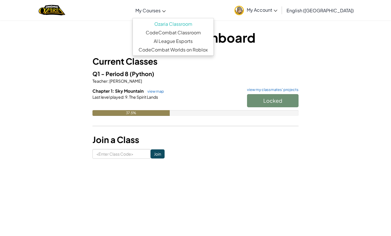
click at [161, 9] on span "My Courses" at bounding box center [147, 10] width 25 height 6
click at [205, 38] on link "AI League Esports" at bounding box center [173, 41] width 81 height 9
click at [161, 11] on span "My Courses" at bounding box center [147, 10] width 25 height 6
click at [183, 33] on link "CodeCombat Classroom" at bounding box center [173, 32] width 81 height 9
